Goal: Register for event/course

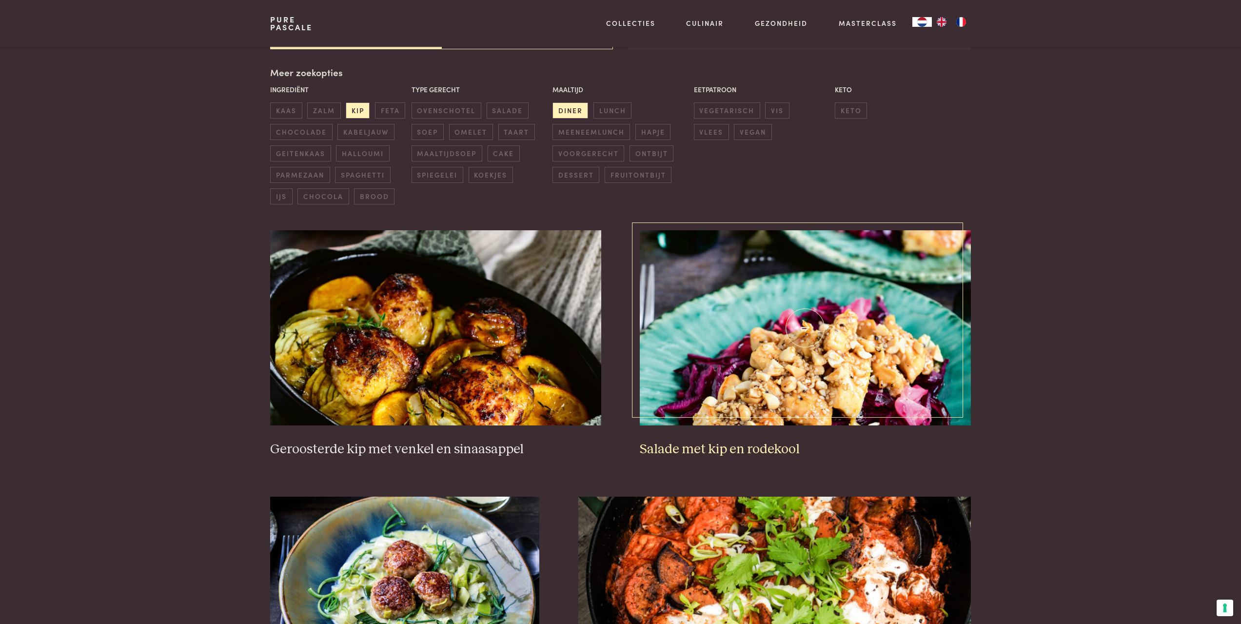
click at [820, 376] on img at bounding box center [805, 327] width 331 height 195
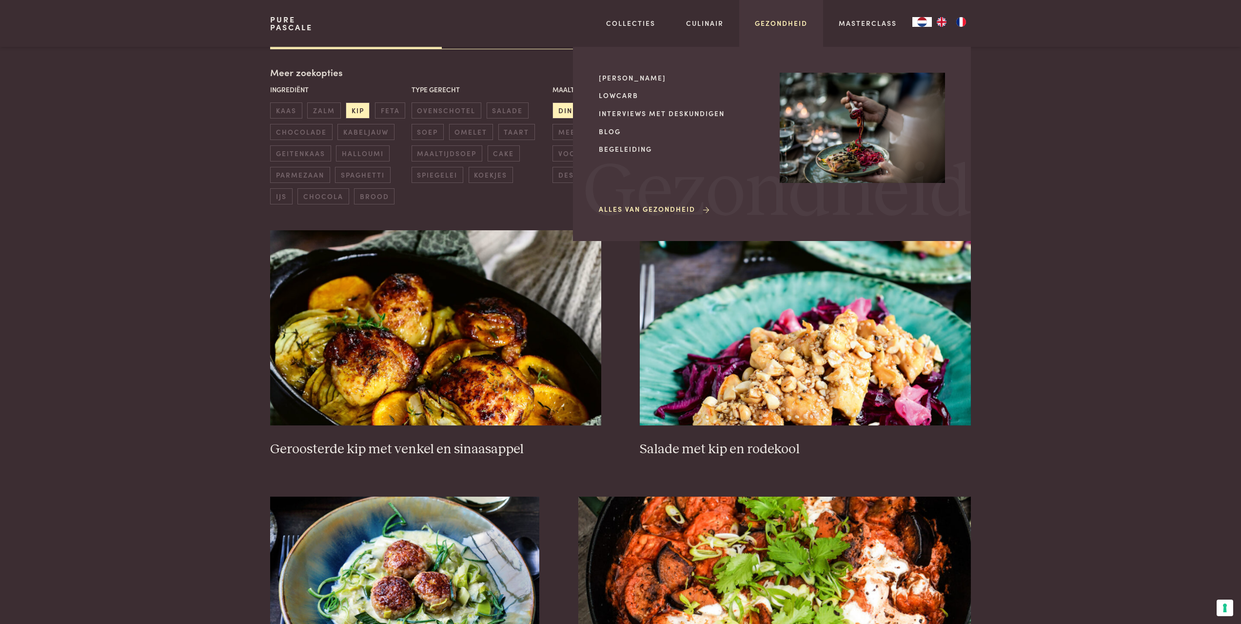
click at [774, 27] on link "Gezondheid" at bounding box center [781, 23] width 53 height 10
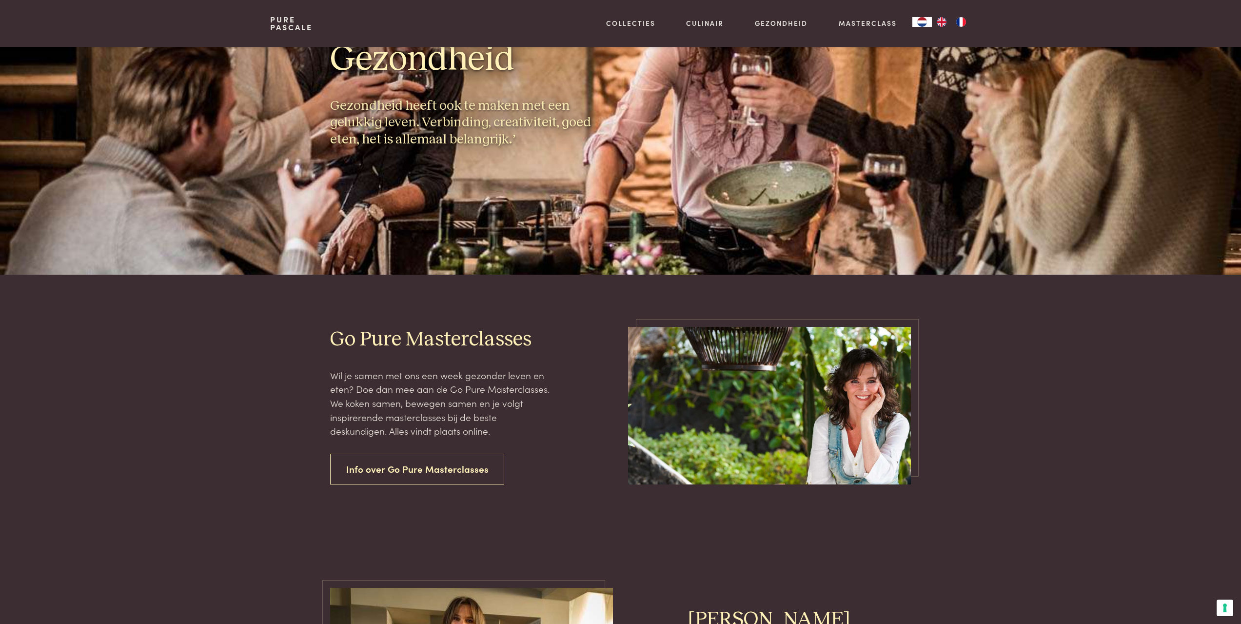
scroll to position [244, 0]
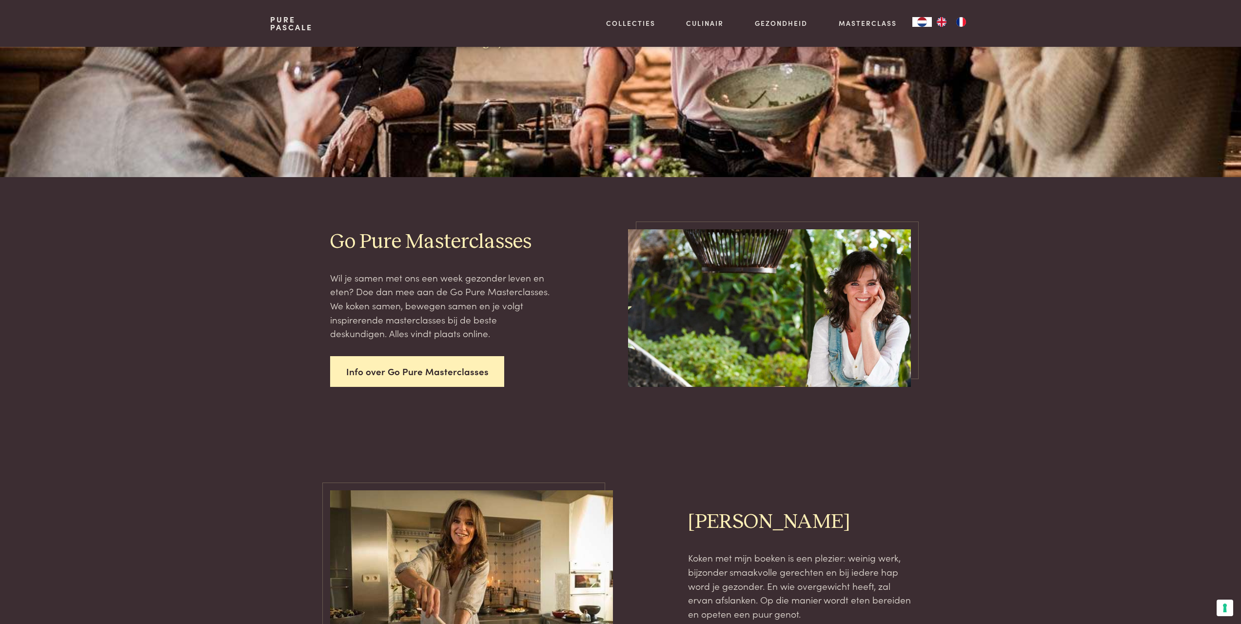
click at [447, 369] on link "Info over Go Pure Masterclasses" at bounding box center [417, 371] width 175 height 31
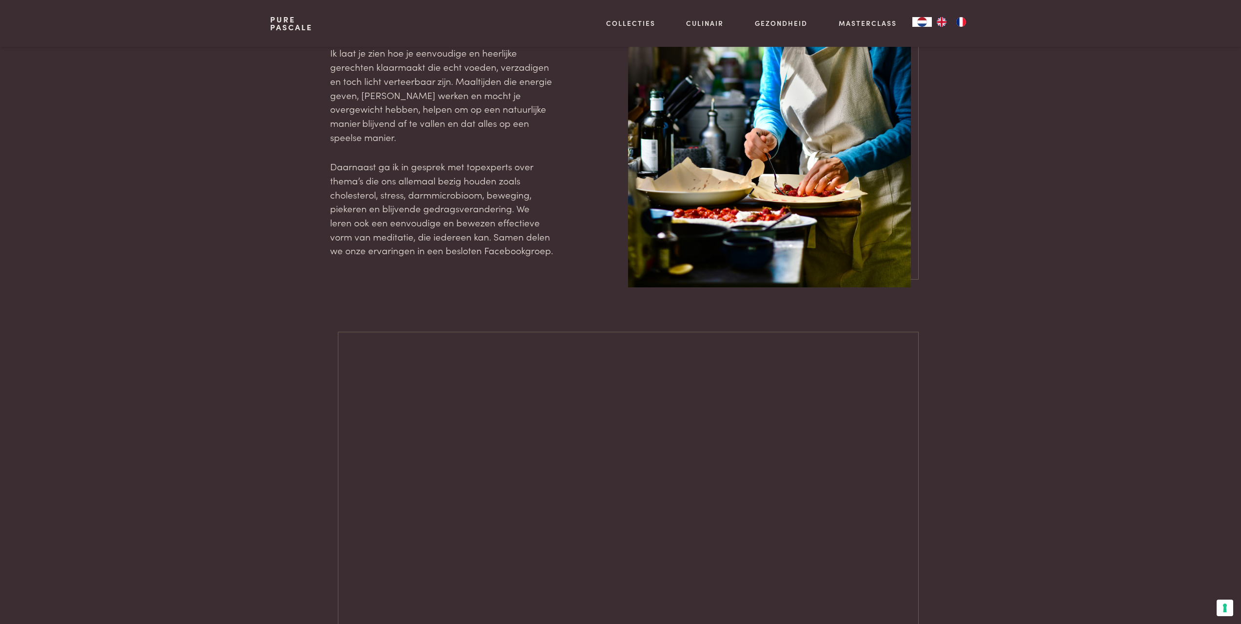
scroll to position [1365, 0]
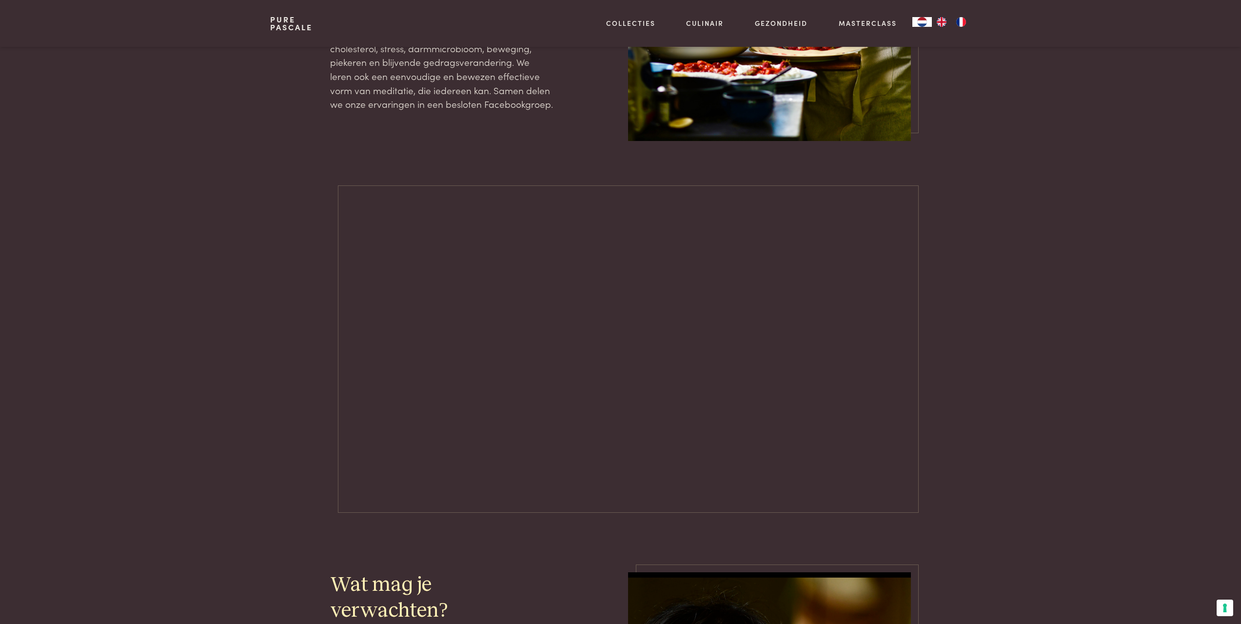
click at [238, 213] on article at bounding box center [620, 356] width 1241 height 327
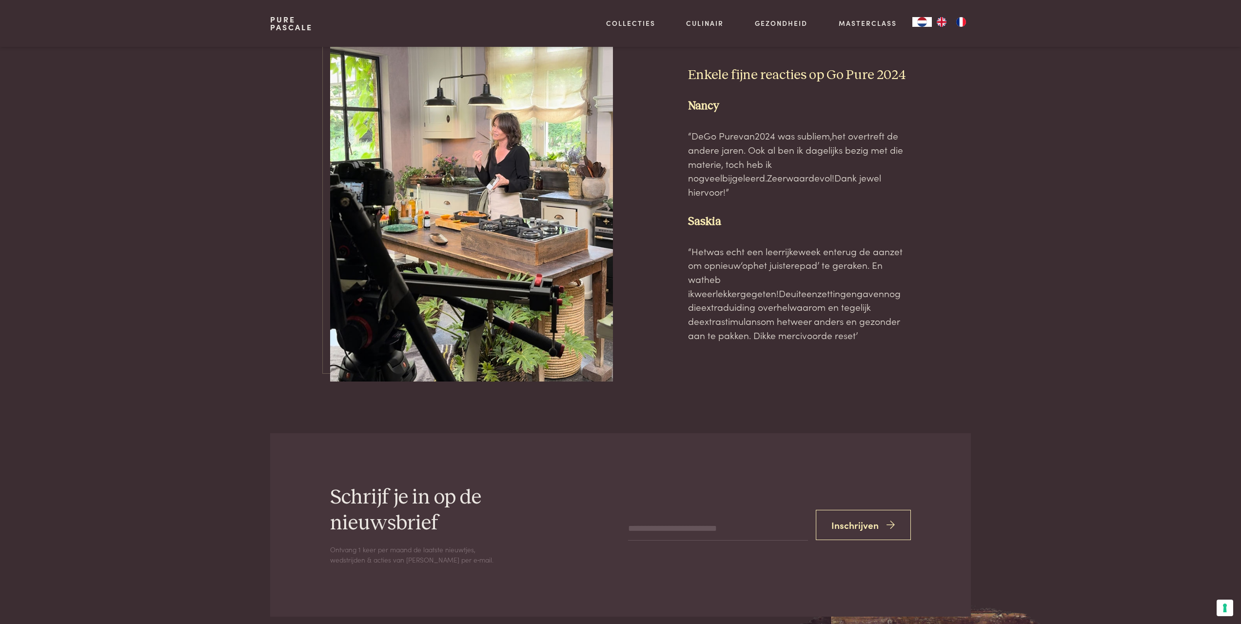
scroll to position [3170, 0]
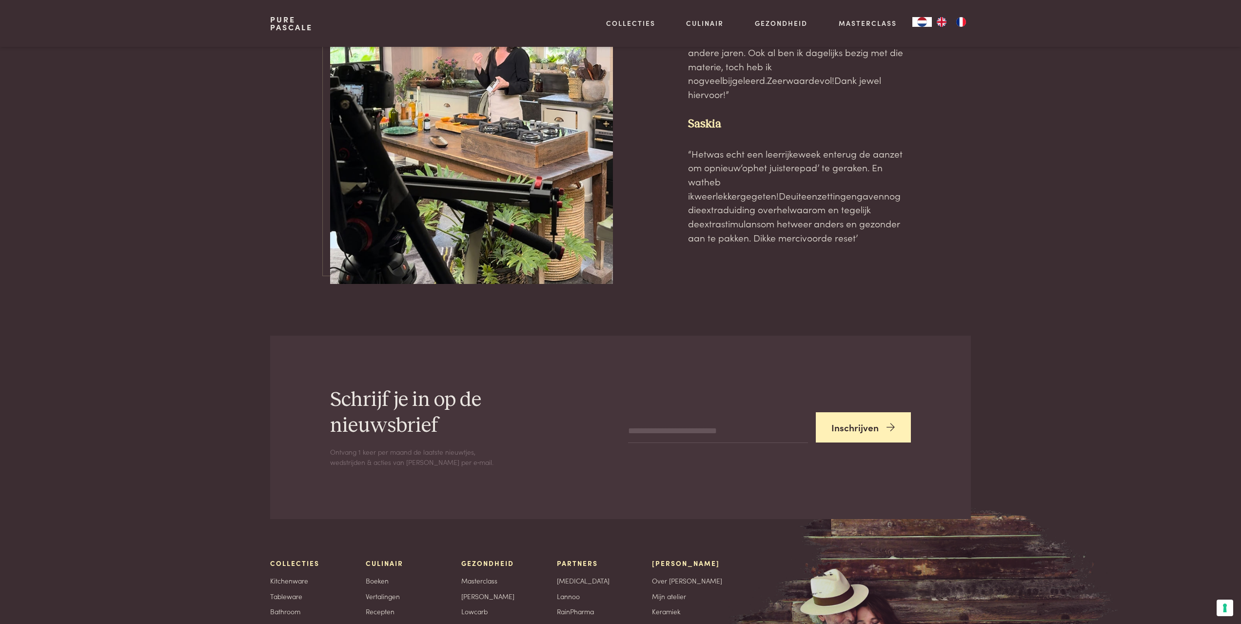
click at [856, 412] on button "Inschrijven" at bounding box center [864, 427] width 96 height 31
click at [793, 413] on input "email" at bounding box center [717, 424] width 179 height 23
type input "**********"
click at [850, 412] on button "Inschrijven" at bounding box center [864, 427] width 96 height 31
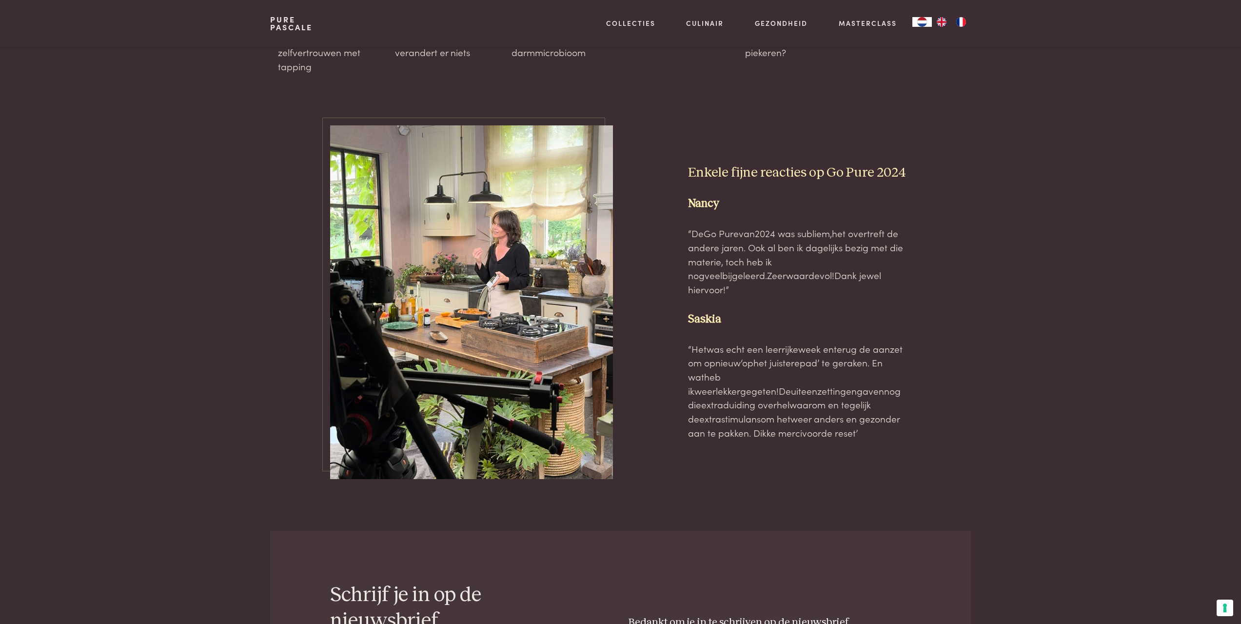
scroll to position [2877, 0]
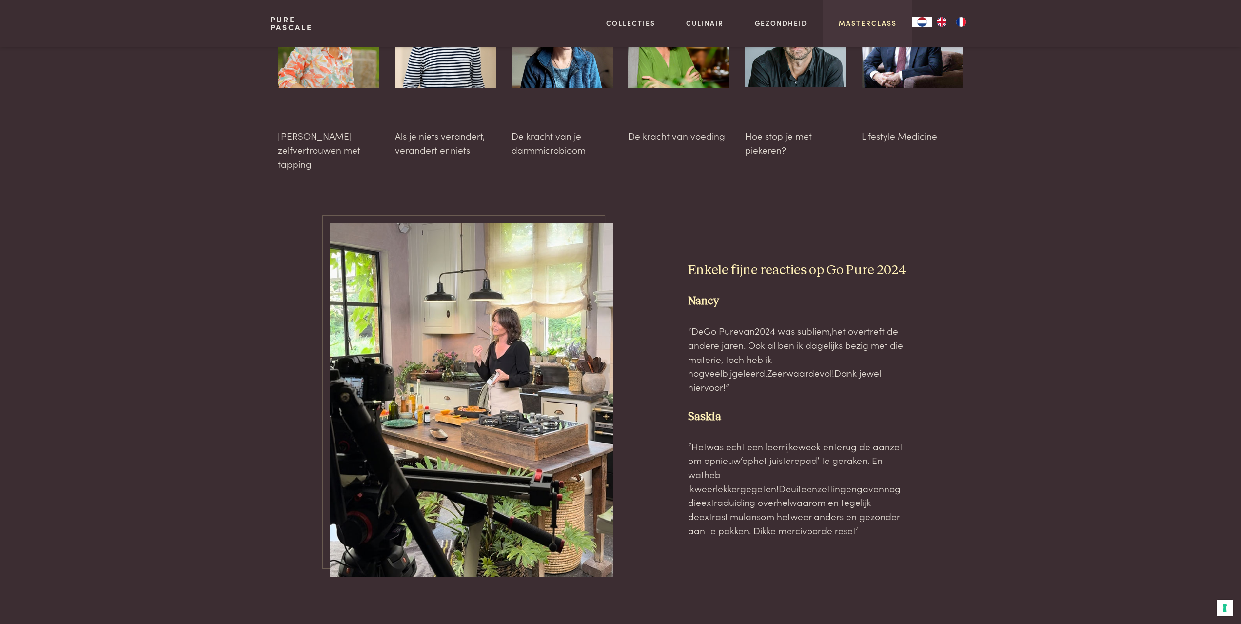
click at [875, 20] on link "Masterclass" at bounding box center [868, 23] width 58 height 10
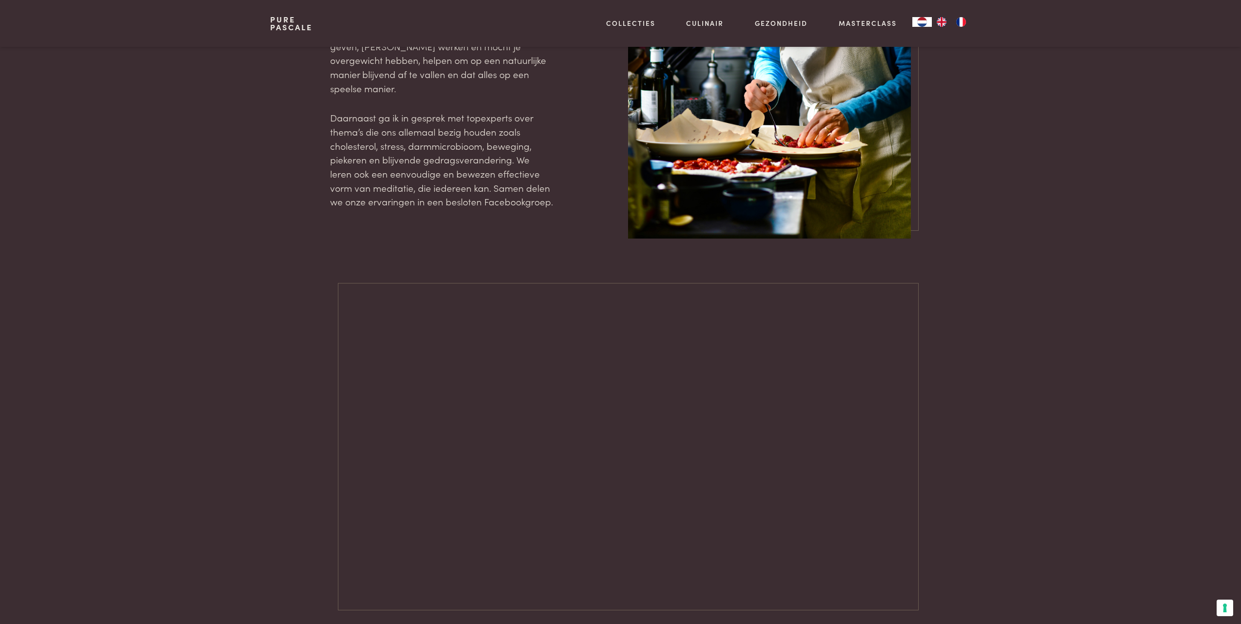
scroll to position [1463, 0]
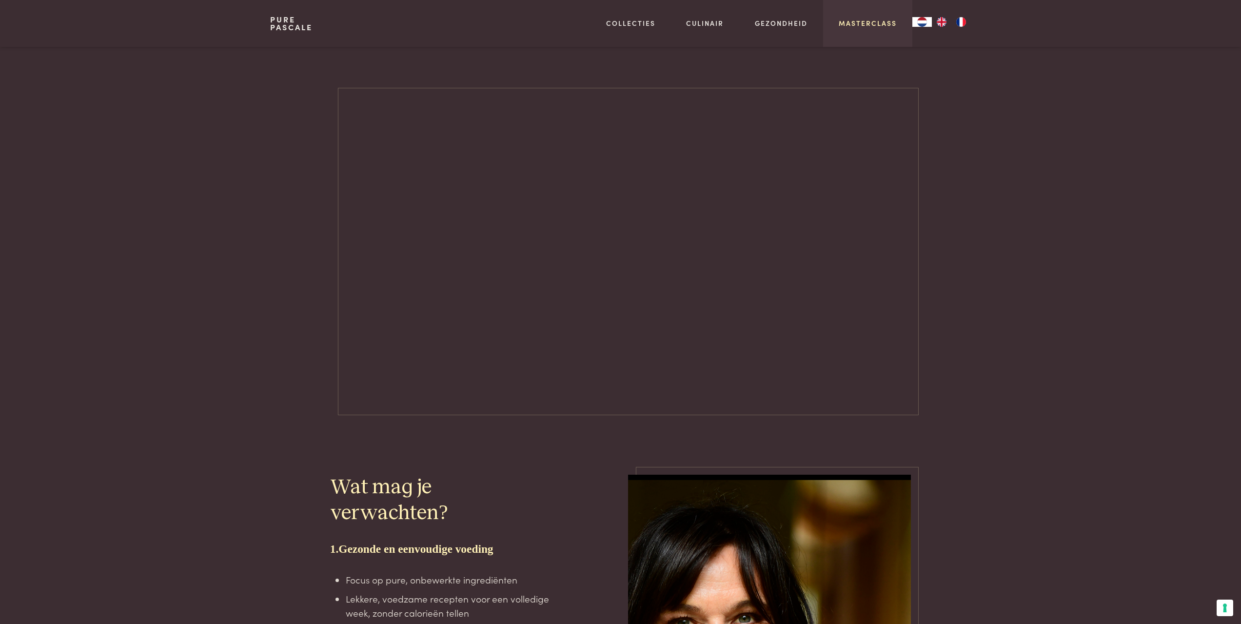
click at [868, 23] on link "Masterclass" at bounding box center [868, 23] width 58 height 10
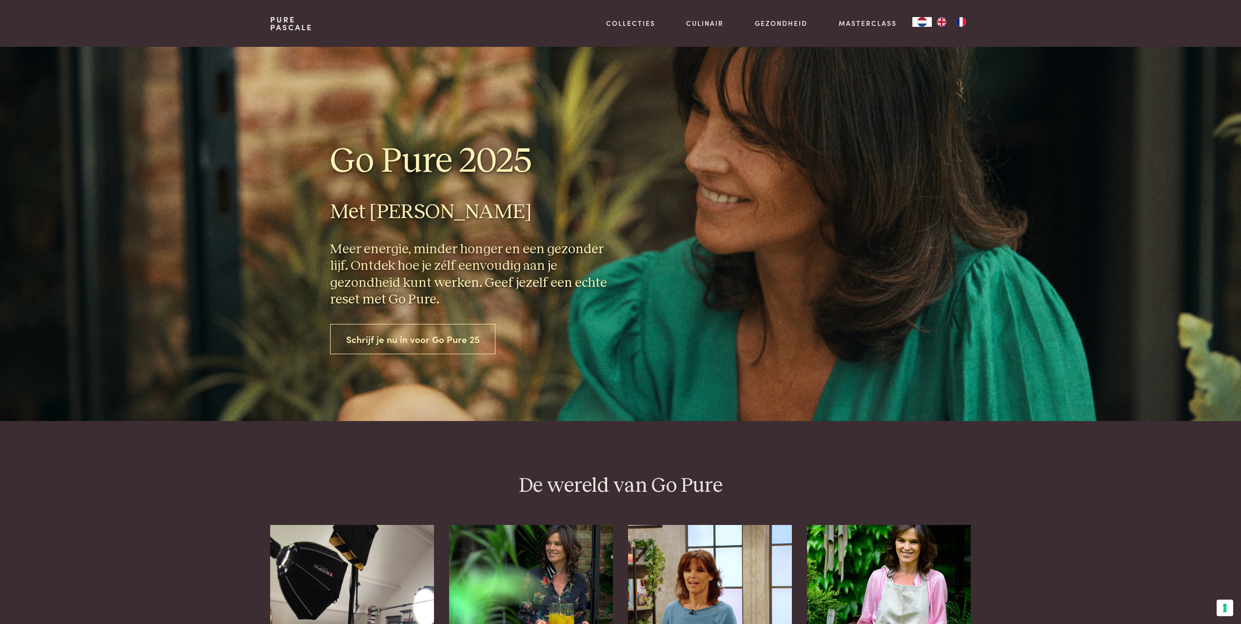
click at [380, 344] on link "Schrijf je nu in voor Go Pure 25" at bounding box center [413, 339] width 166 height 31
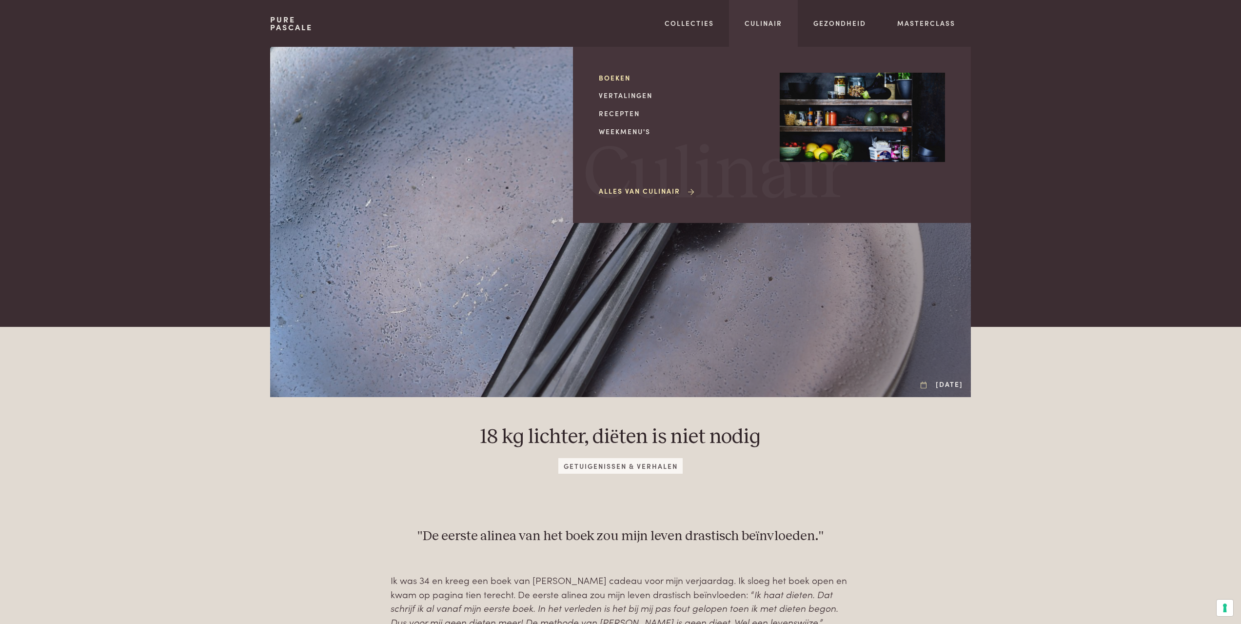
click at [621, 77] on link "Boeken" at bounding box center [681, 78] width 165 height 10
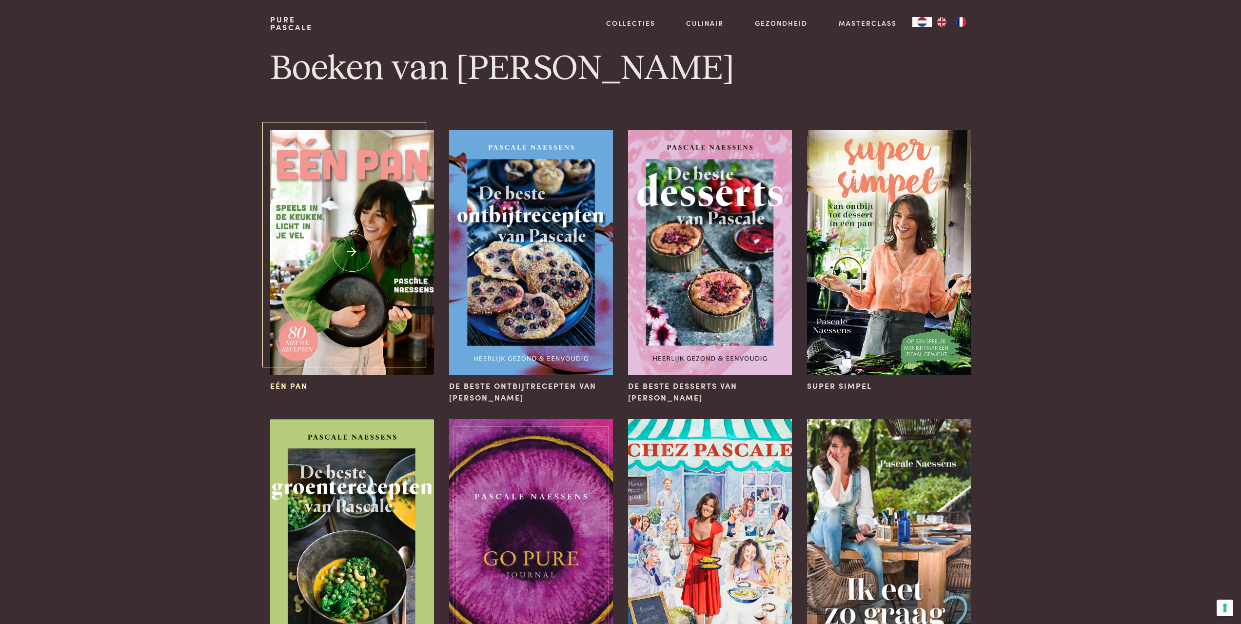
click at [374, 245] on img at bounding box center [351, 252] width 163 height 245
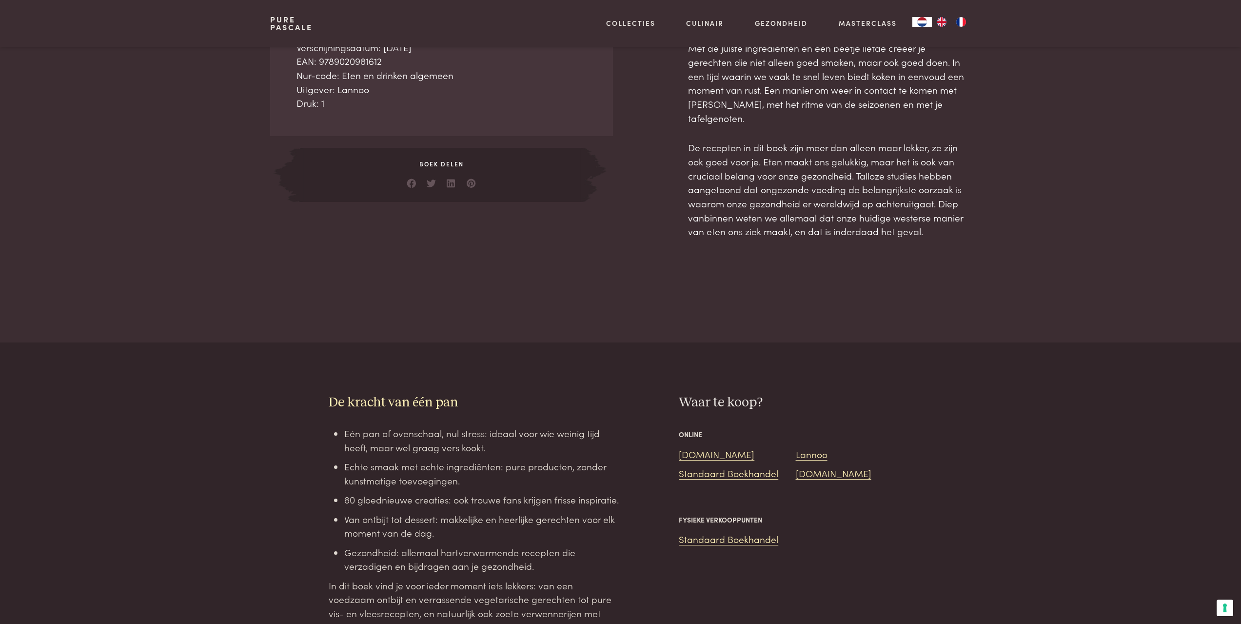
scroll to position [390, 0]
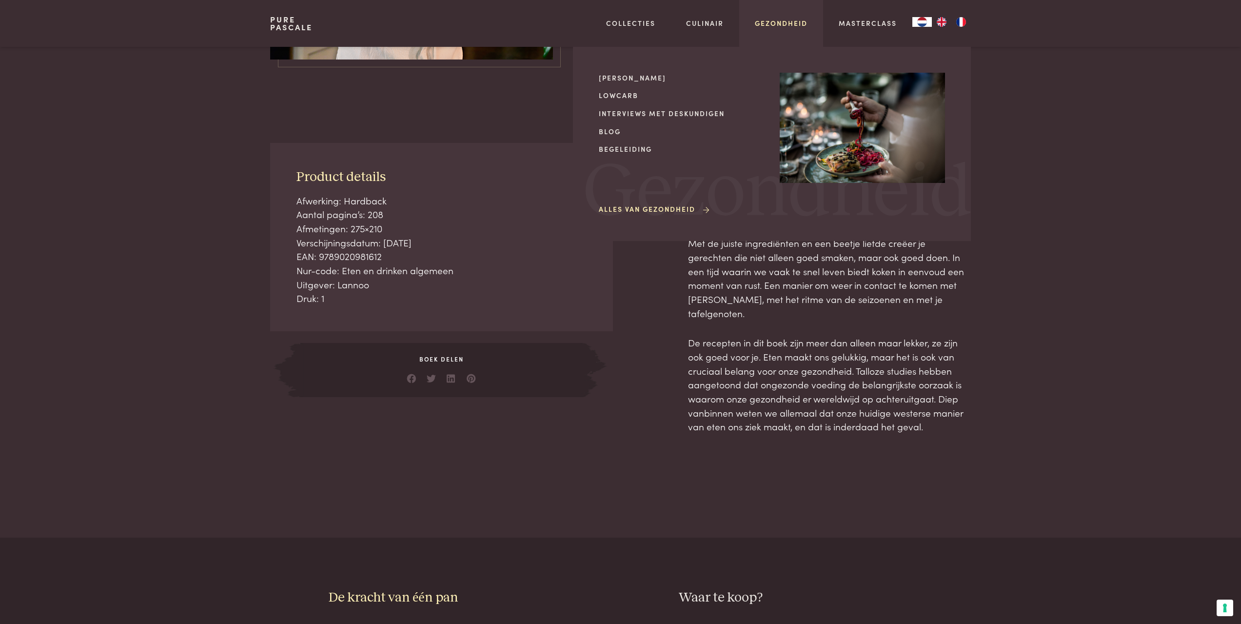
click at [773, 22] on link "Gezondheid" at bounding box center [781, 23] width 53 height 10
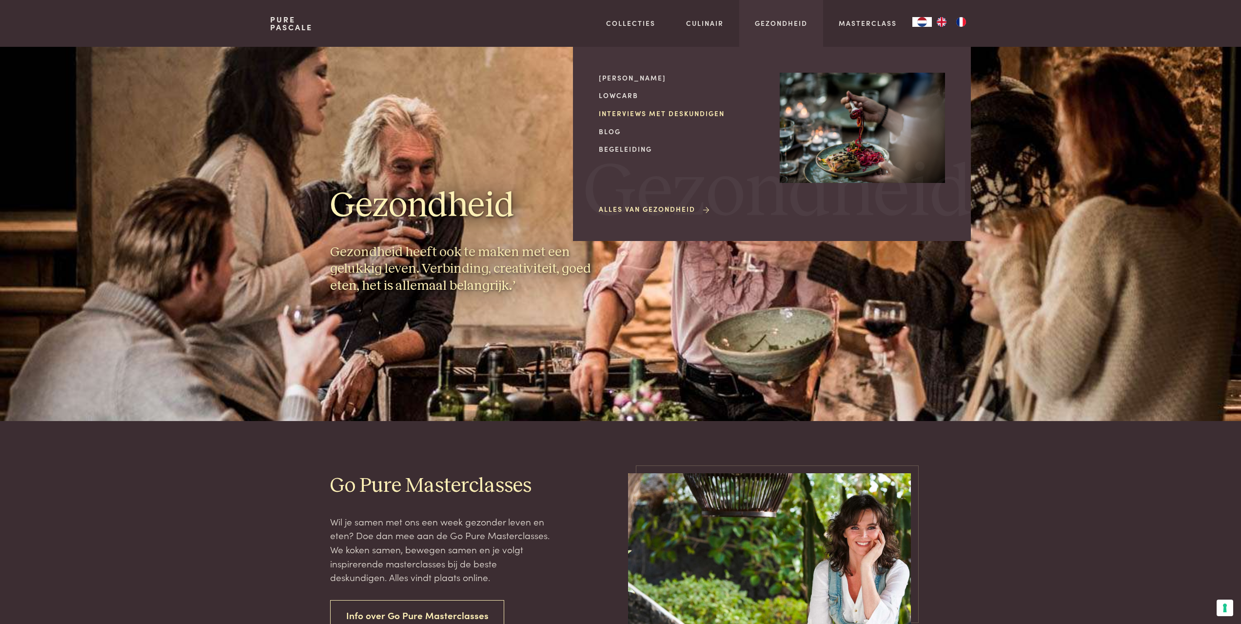
click at [625, 113] on link "Interviews met deskundigen" at bounding box center [681, 113] width 165 height 10
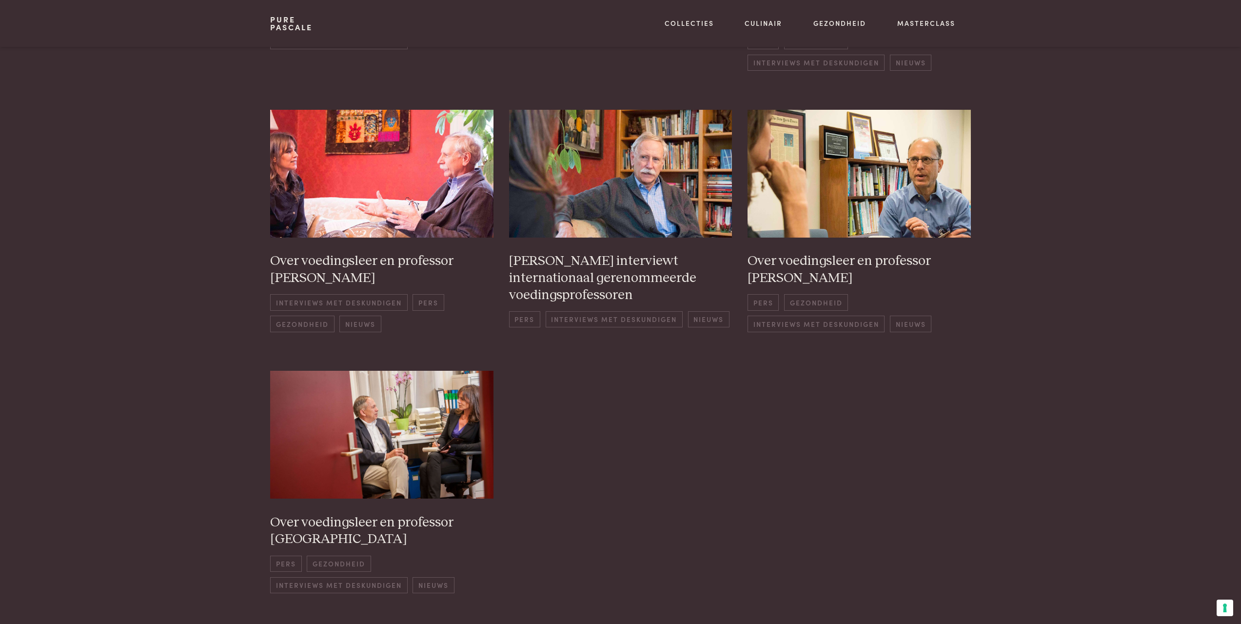
scroll to position [488, 0]
